Goal: Complete application form: Complete application form

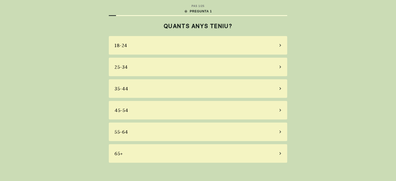
click at [278, 130] on div "55-64" at bounding box center [198, 132] width 179 height 19
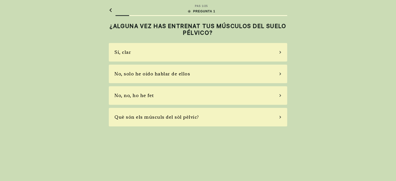
click at [274, 74] on div "No, solo he oído hablar de ellos" at bounding box center [198, 74] width 179 height 19
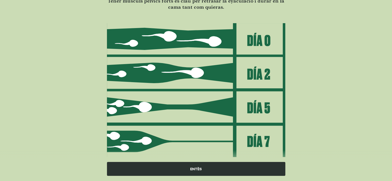
scroll to position [52, 0]
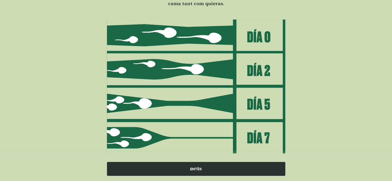
click at [195, 170] on font "ENTÈS" at bounding box center [196, 169] width 12 height 4
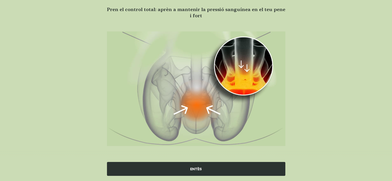
scroll to position [39, 0]
click at [195, 170] on font "ENTÈS" at bounding box center [196, 169] width 12 height 4
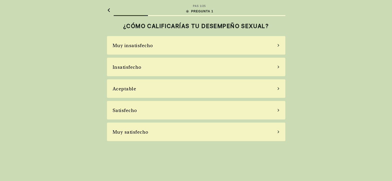
scroll to position [0, 0]
click at [275, 86] on div "Acceptable" at bounding box center [198, 88] width 179 height 19
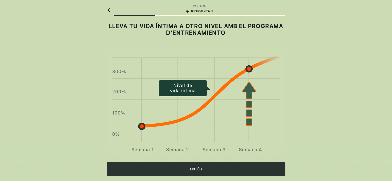
click at [206, 170] on div "ENTÈS" at bounding box center [196, 169] width 179 height 14
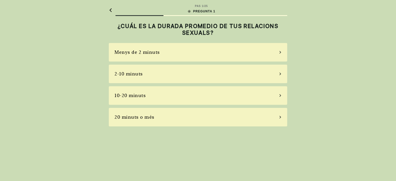
click at [268, 71] on div "2-10 minuts" at bounding box center [198, 74] width 179 height 19
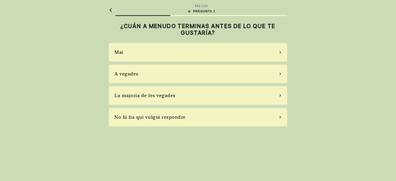
click at [268, 71] on div "A vegades" at bounding box center [198, 74] width 179 height 19
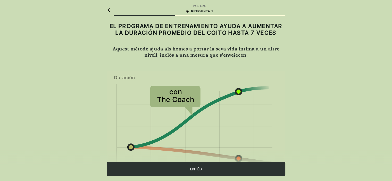
click at [200, 169] on font "ENTÈS" at bounding box center [196, 169] width 12 height 4
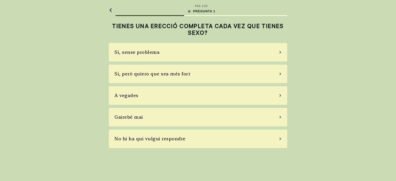
click at [231, 71] on div "Sí, però quiero que sea més fort" at bounding box center [198, 74] width 179 height 19
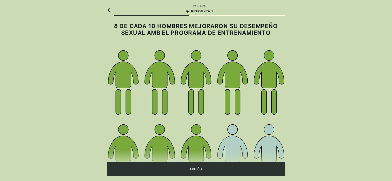
click at [197, 168] on font "ENTÈS" at bounding box center [196, 169] width 12 height 4
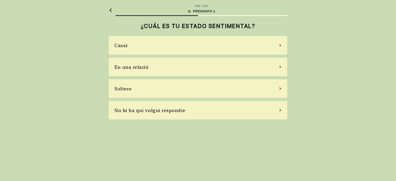
click at [110, 9] on icon at bounding box center [111, 10] width 4 height 4
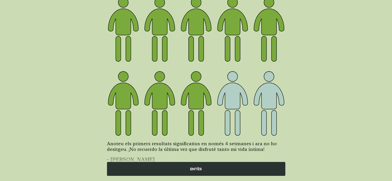
scroll to position [60, 0]
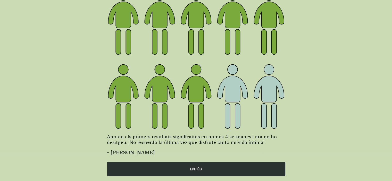
click at [201, 167] on font "ENTÈS" at bounding box center [196, 169] width 12 height 5
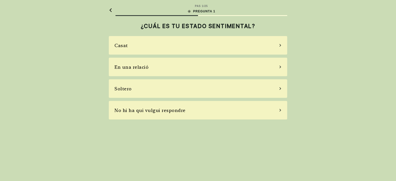
click at [240, 44] on div "Casat" at bounding box center [198, 45] width 179 height 19
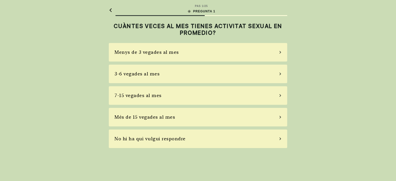
click at [201, 73] on div "3-6 vegades al mes" at bounding box center [198, 74] width 179 height 19
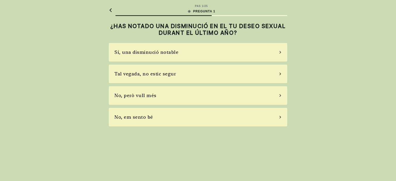
click at [199, 95] on div "No, però vull més" at bounding box center [198, 95] width 179 height 19
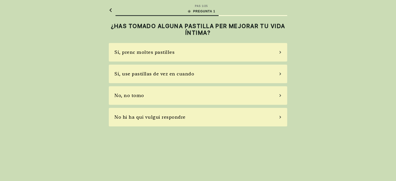
click at [188, 98] on div "No, no tomo" at bounding box center [198, 95] width 179 height 19
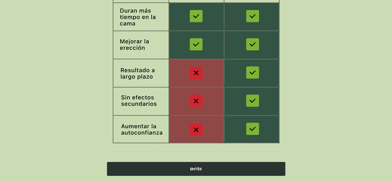
scroll to position [92, 0]
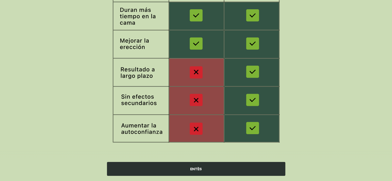
click at [198, 167] on font "ENTÈS" at bounding box center [196, 169] width 12 height 4
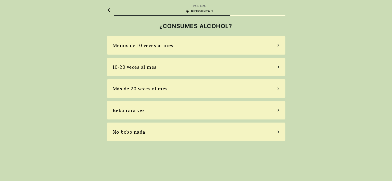
scroll to position [0, 0]
click at [228, 86] on div "Més de 20 vegades al mes" at bounding box center [198, 88] width 179 height 19
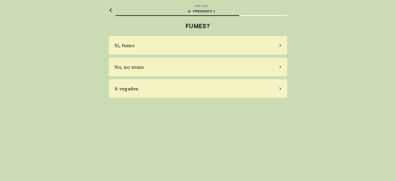
click at [238, 67] on div "No, no tomo" at bounding box center [198, 67] width 179 height 19
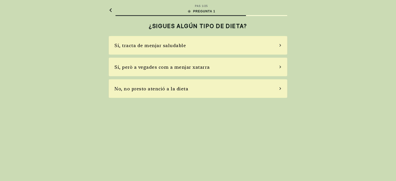
click at [222, 49] on div "Sí, tracta de menjar saludable" at bounding box center [198, 45] width 179 height 19
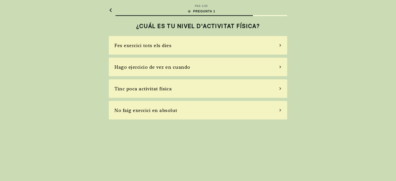
click at [212, 47] on div "Fes exercici tots els dies" at bounding box center [198, 45] width 179 height 19
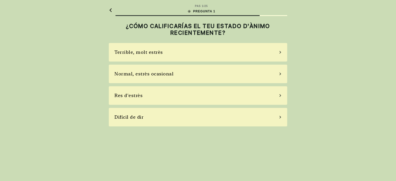
click at [217, 74] on div "Normal, estrès ocasional" at bounding box center [198, 74] width 179 height 19
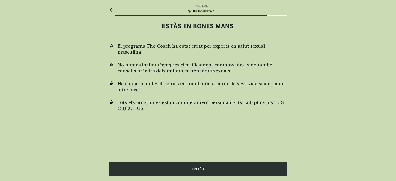
click at [204, 169] on div "ENTÈS" at bounding box center [198, 169] width 179 height 14
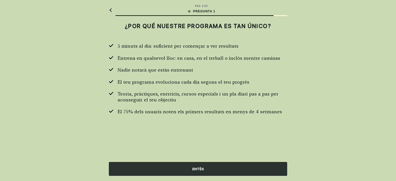
click at [204, 169] on div "ENTÈS" at bounding box center [198, 169] width 179 height 14
